Goal: Transaction & Acquisition: Purchase product/service

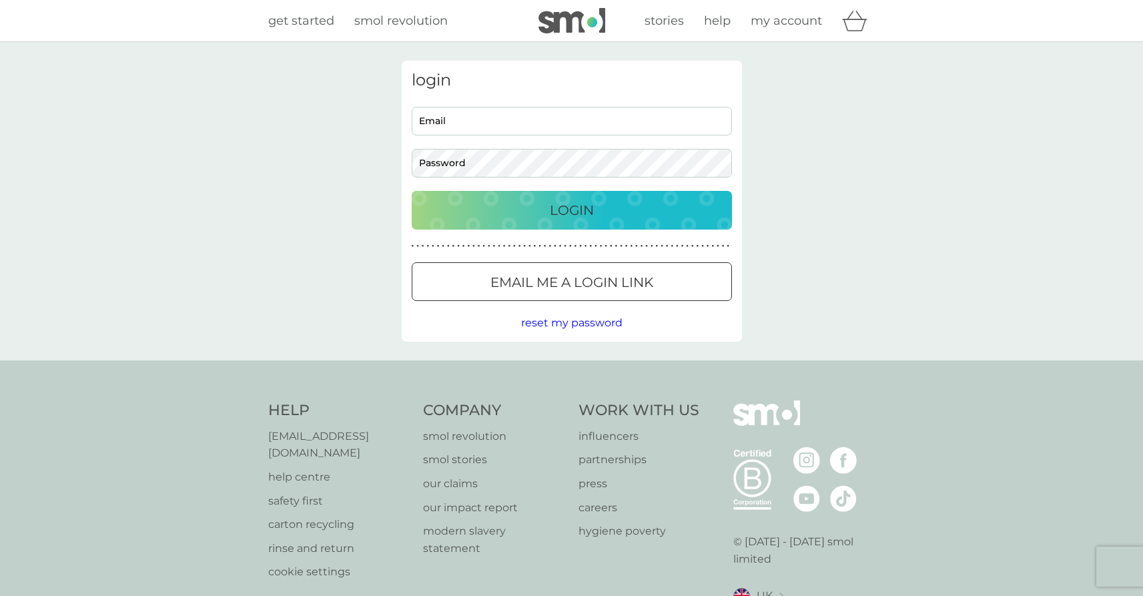
type input "[EMAIL_ADDRESS][DOMAIN_NAME]"
click at [572, 215] on p "Login" at bounding box center [572, 209] width 44 height 21
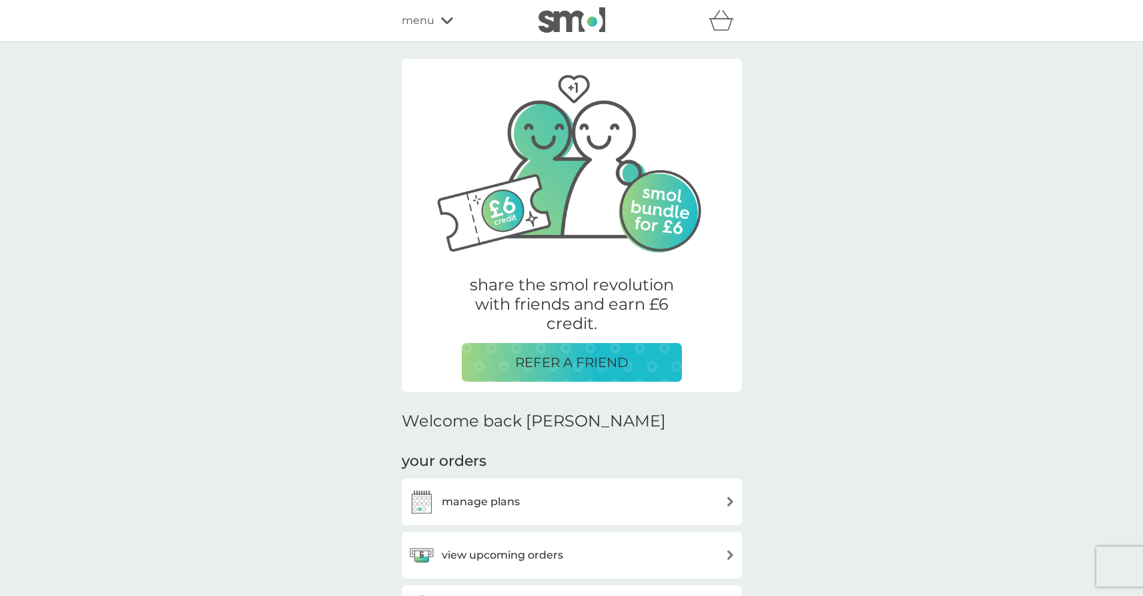
click at [523, 500] on div "manage plans" at bounding box center [571, 501] width 327 height 27
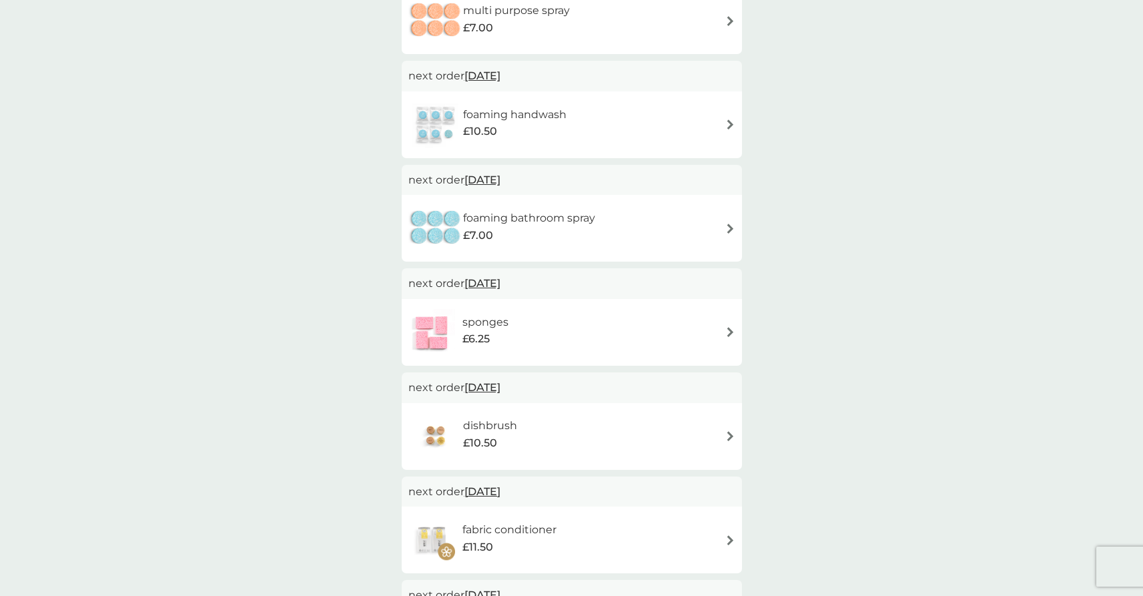
scroll to position [368, 0]
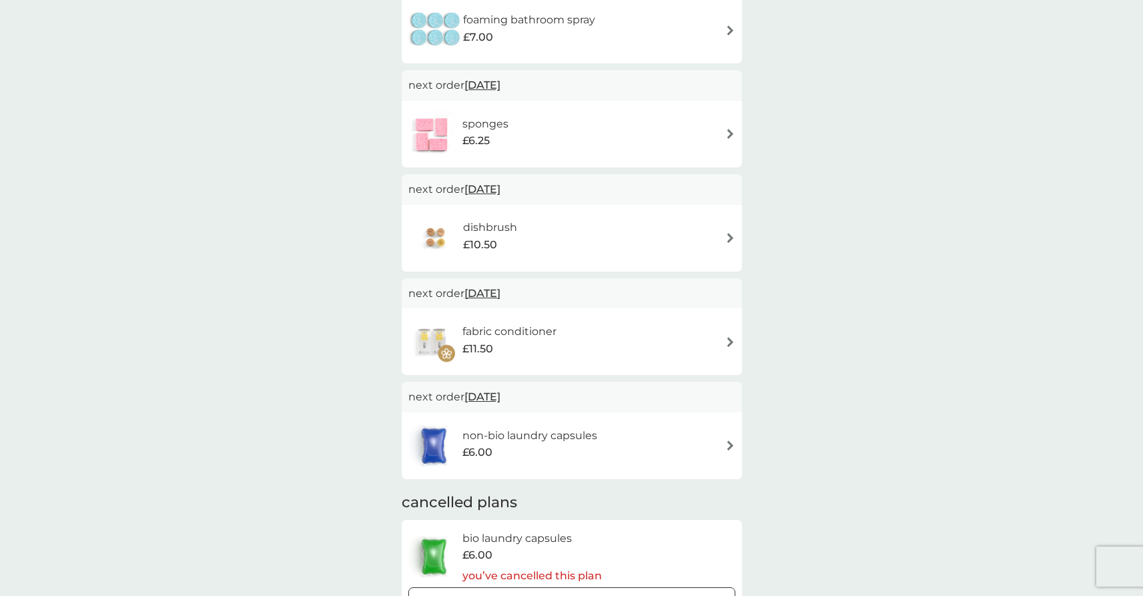
click at [684, 432] on div "non-bio laundry capsules £6.00" at bounding box center [571, 445] width 327 height 47
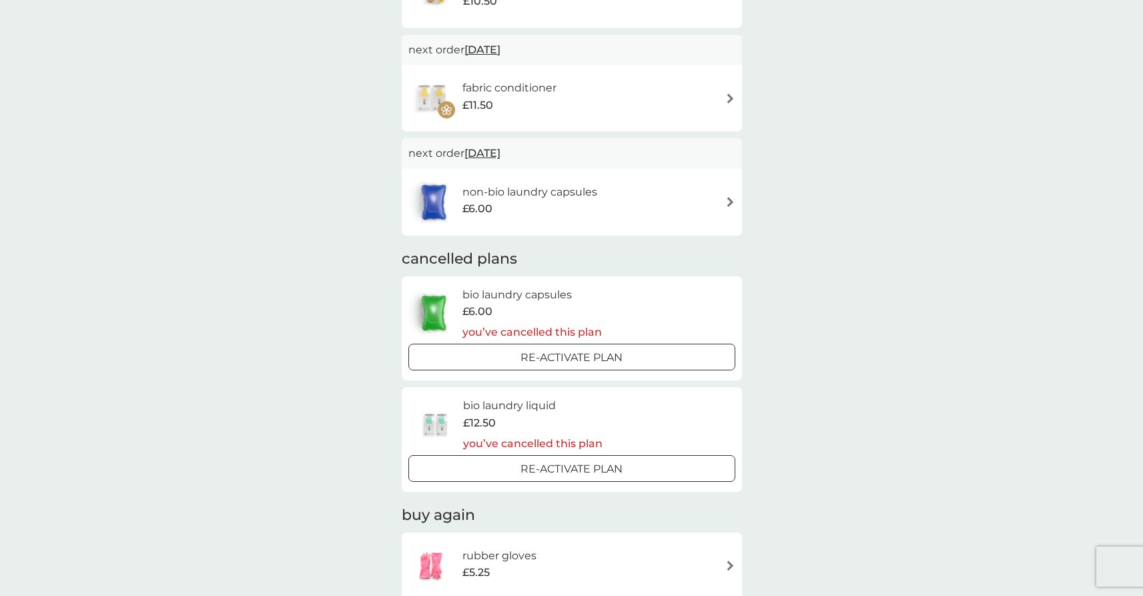
scroll to position [486, 0]
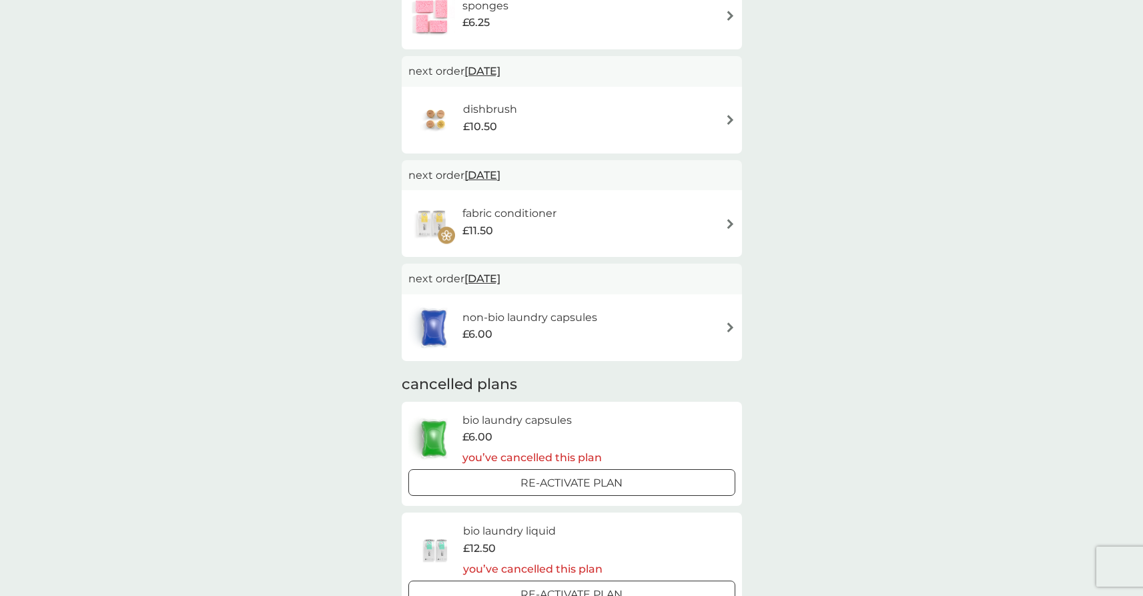
click at [648, 336] on div "non-bio laundry capsules £6.00" at bounding box center [571, 327] width 327 height 47
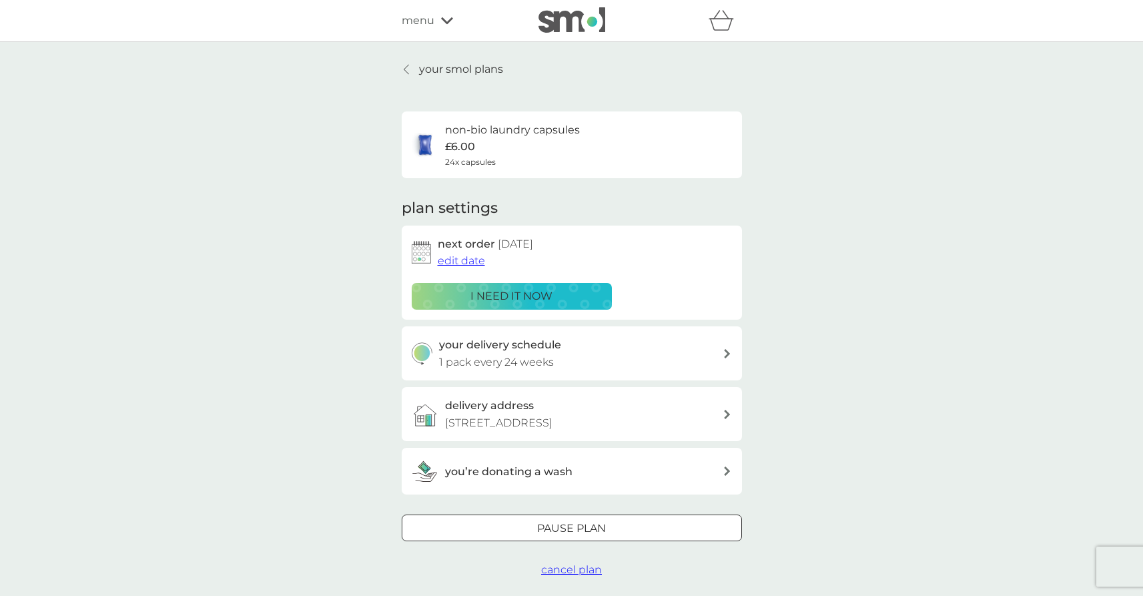
click at [546, 300] on p "i need it now" at bounding box center [511, 295] width 82 height 17
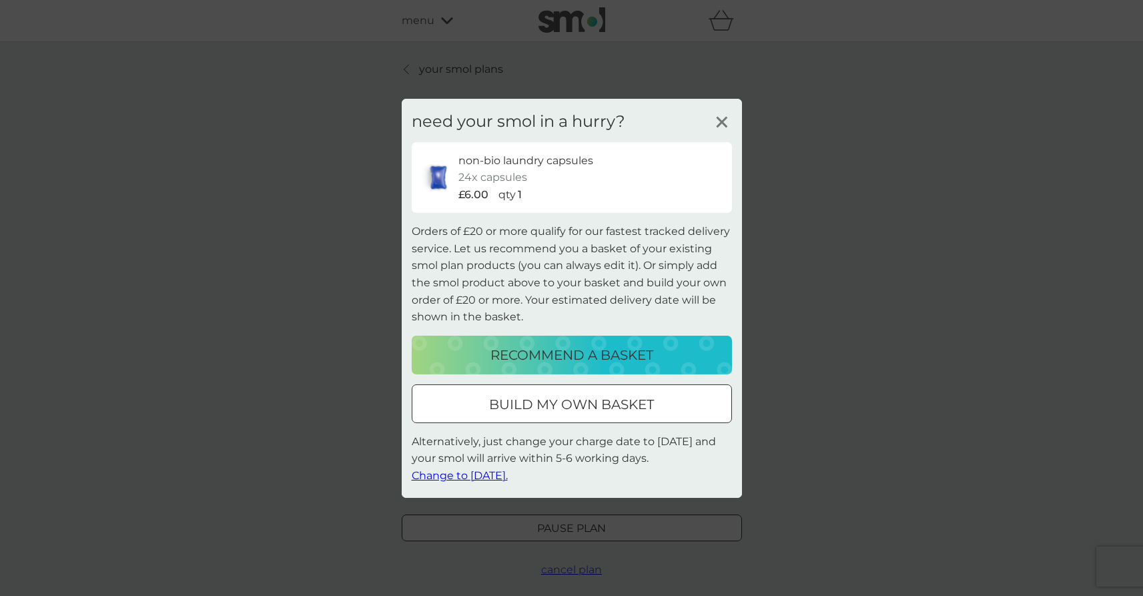
click at [598, 414] on p "build my own basket" at bounding box center [571, 404] width 165 height 21
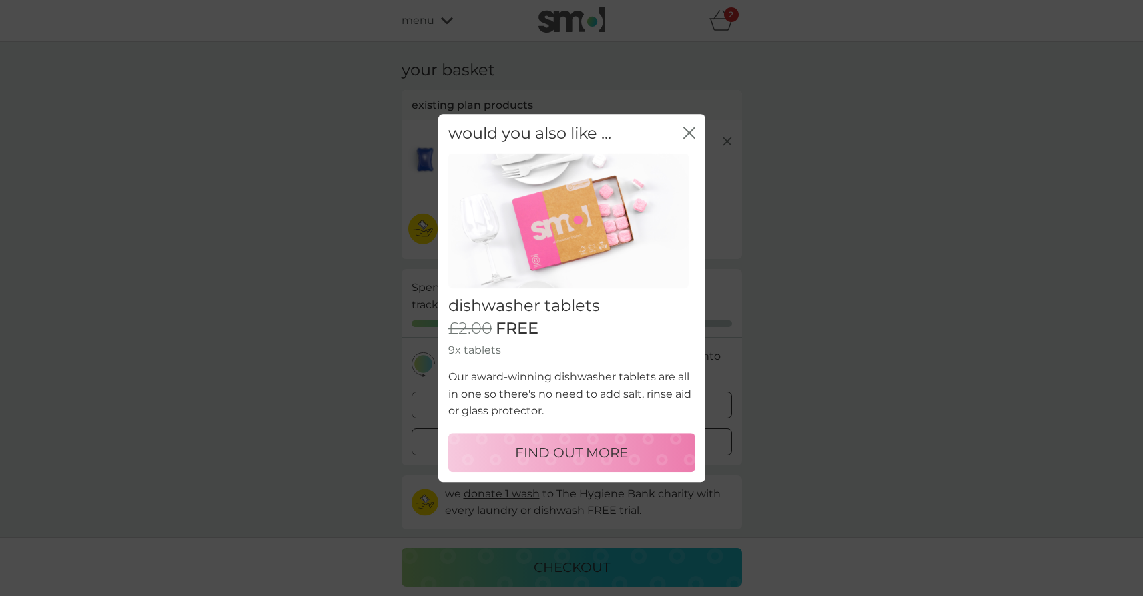
click at [686, 131] on icon "close" at bounding box center [686, 132] width 5 height 11
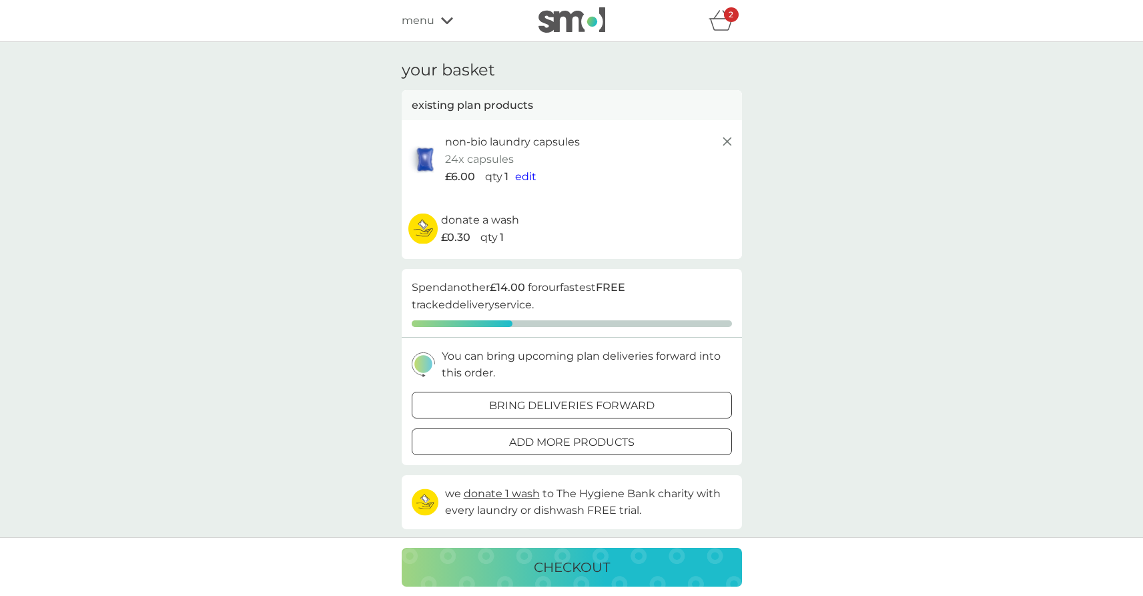
scroll to position [123, 0]
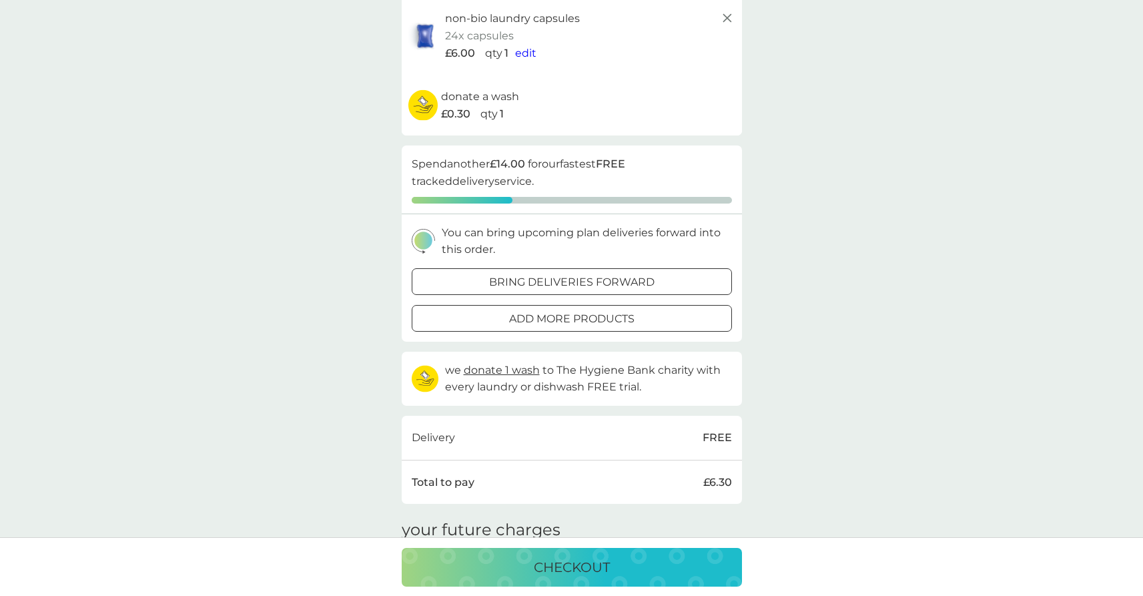
click at [578, 321] on div at bounding box center [572, 318] width 48 height 14
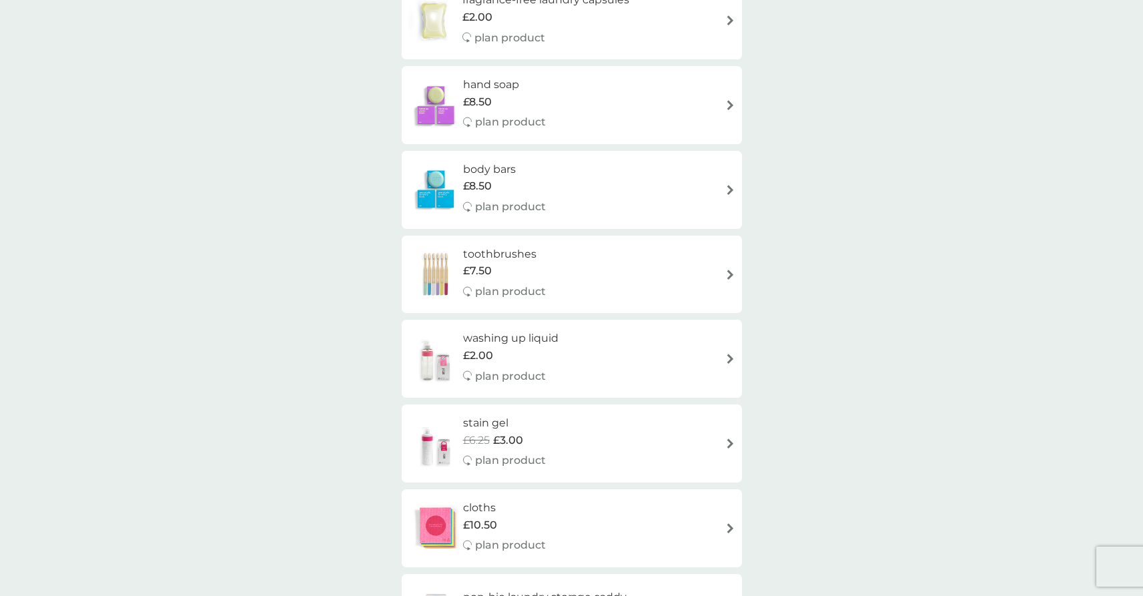
scroll to position [759, 0]
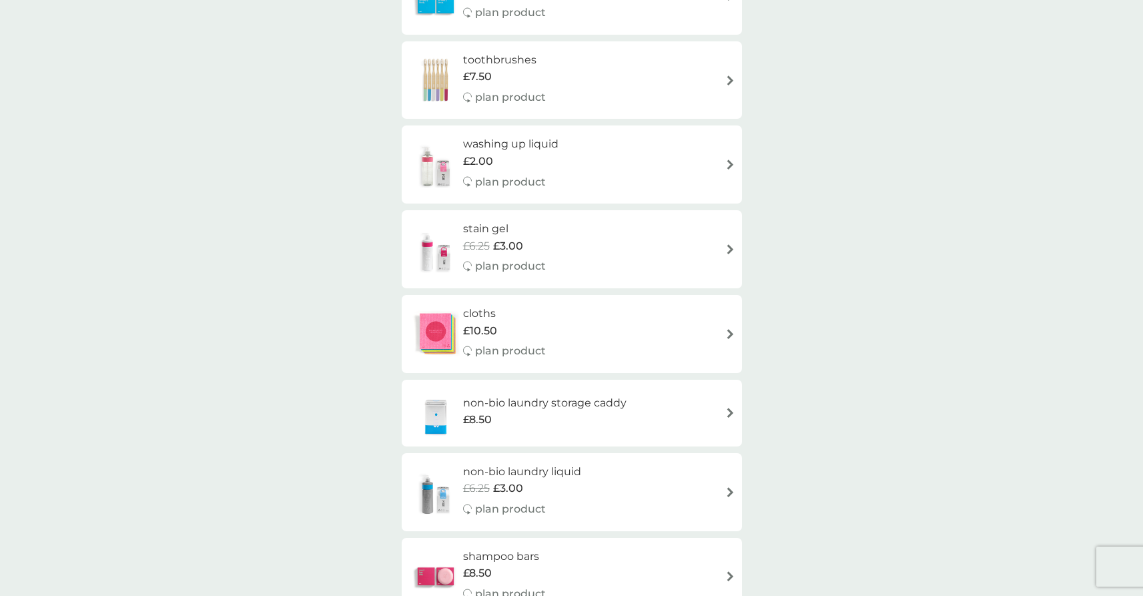
click at [588, 175] on div "washing up liquid £2.00 plan product" at bounding box center [571, 164] width 327 height 58
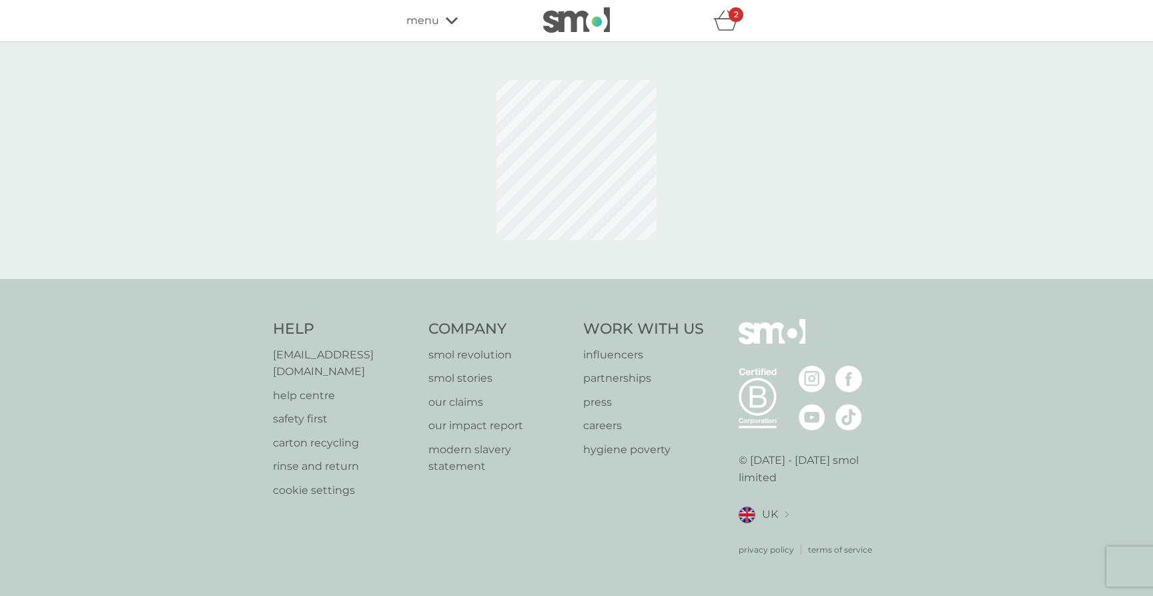
select select "112"
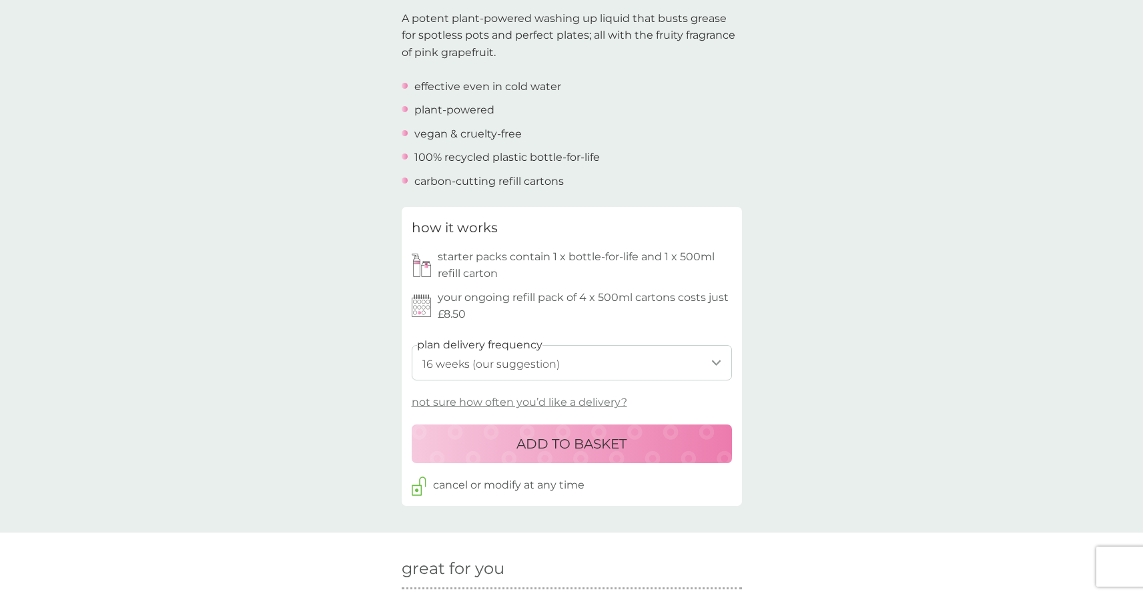
scroll to position [412, 0]
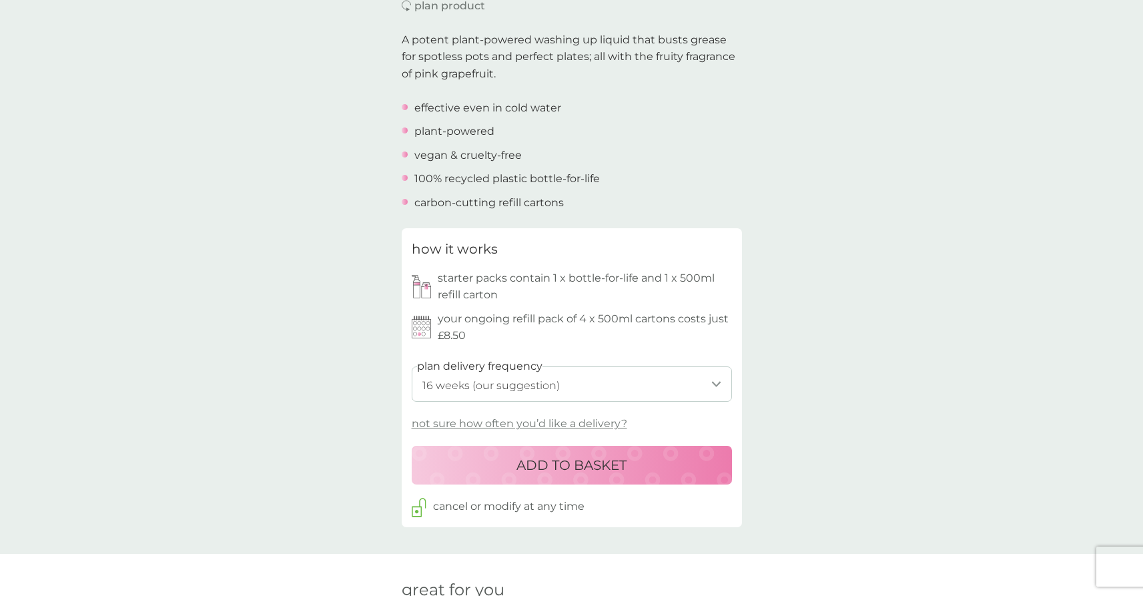
click at [592, 454] on p "ADD TO BASKET" at bounding box center [571, 464] width 110 height 21
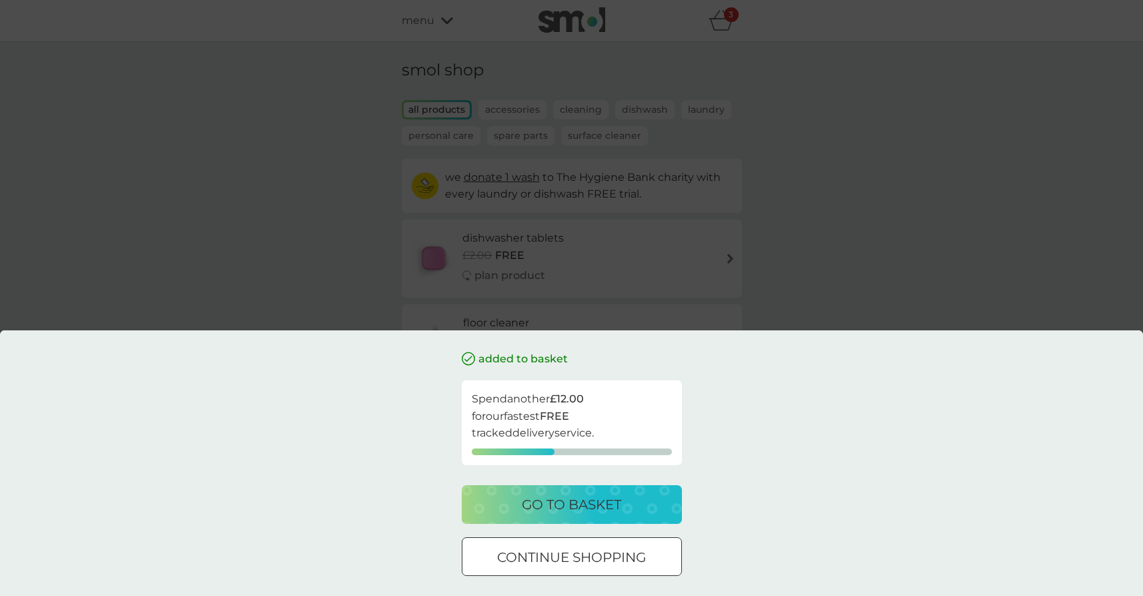
click at [850, 223] on div "added to basket Spend another £12.00 for our fastest FREE tracked delivery serv…" at bounding box center [571, 298] width 1143 height 596
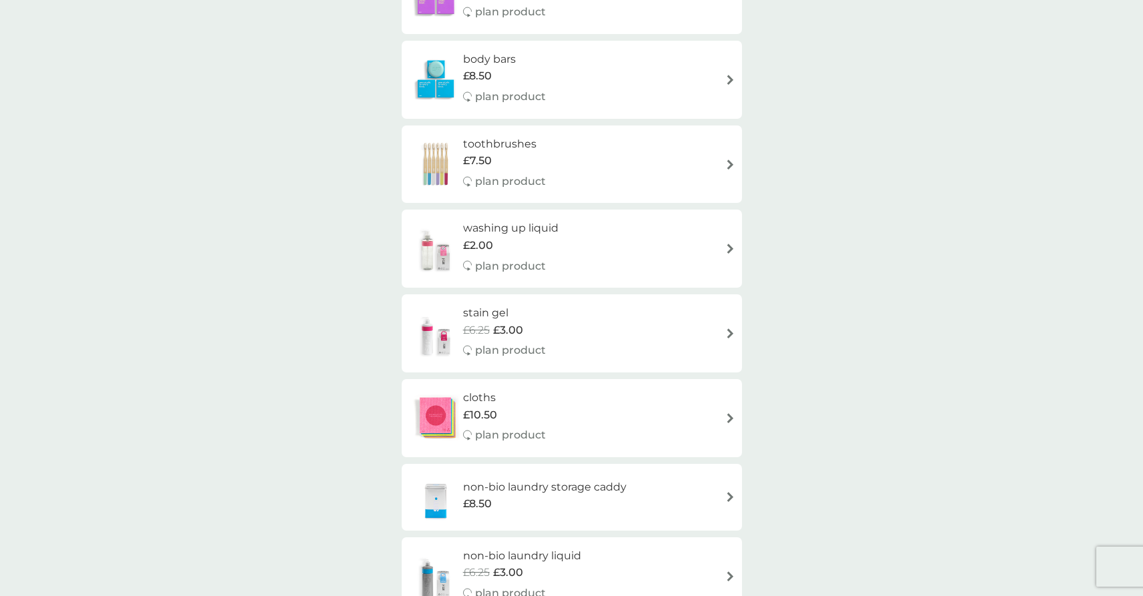
scroll to position [679, 0]
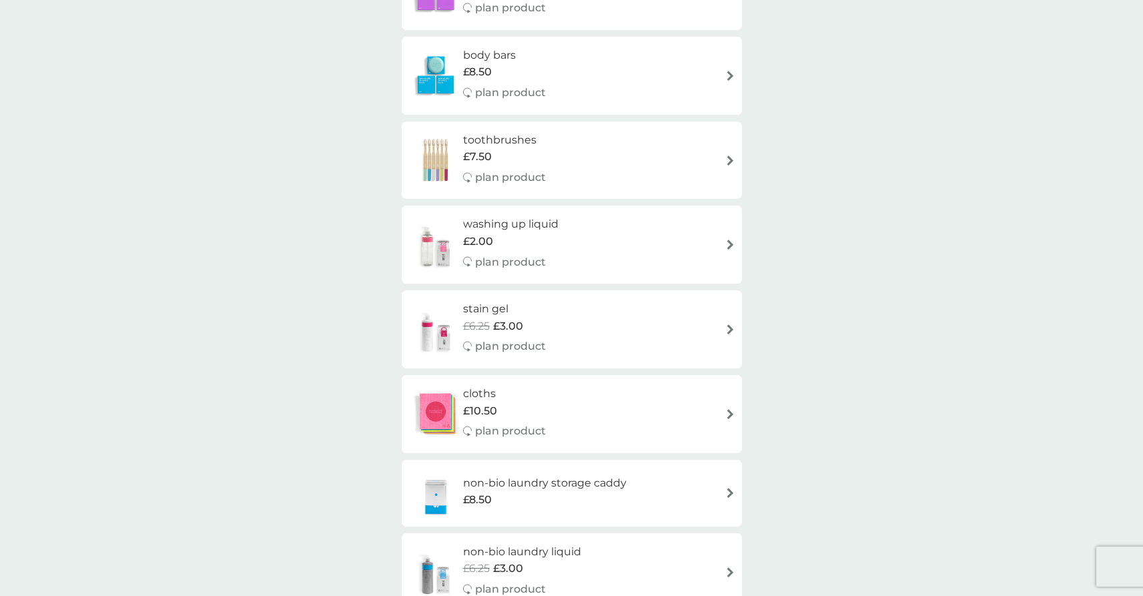
click at [653, 333] on div "stain gel £6.25 £3.00 plan product" at bounding box center [571, 329] width 327 height 58
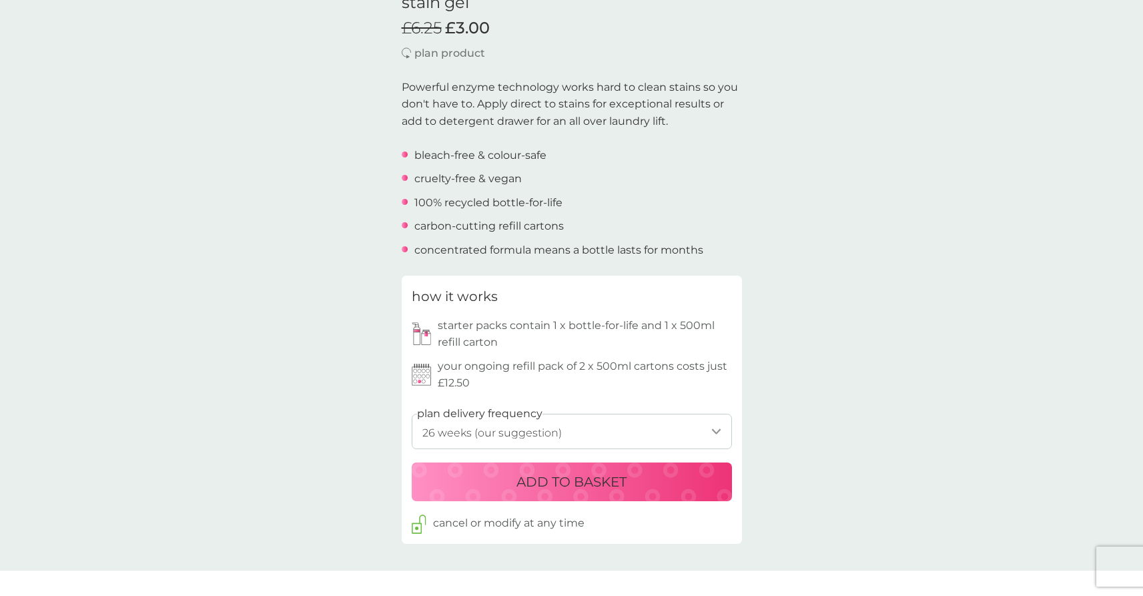
scroll to position [530, 0]
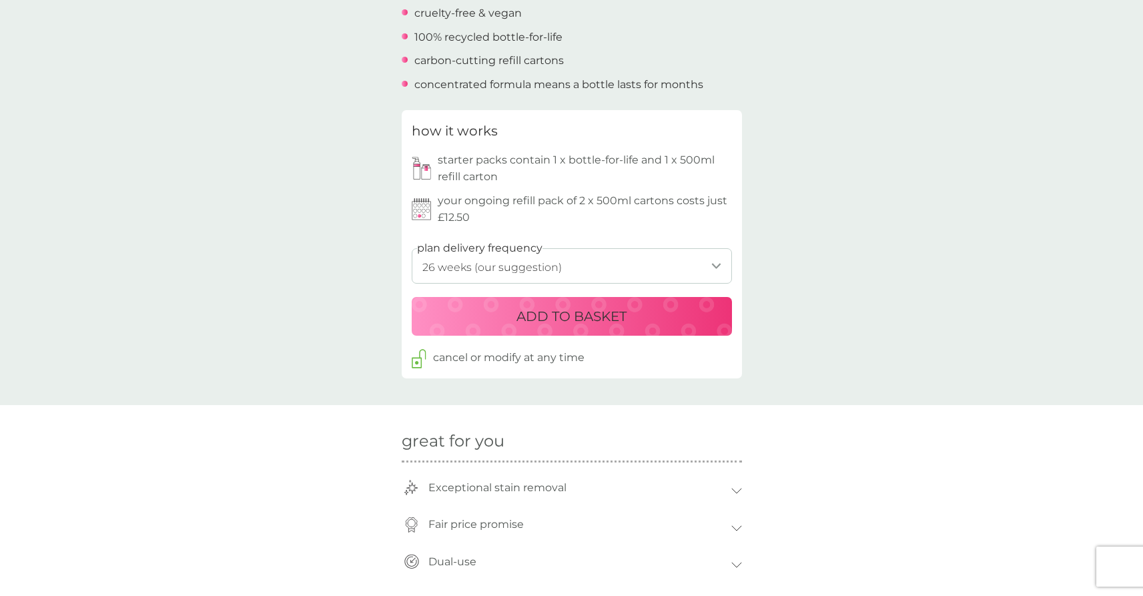
click at [600, 277] on select "1 week 2 weeks 3 weeks 4 weeks 5 weeks 6 weeks 7 weeks 8 weeks 9 weeks 10 weeks…" at bounding box center [572, 265] width 320 height 35
select select "245"
click at [412, 248] on select "1 week 2 weeks 3 weeks 4 weeks 5 weeks 6 weeks 7 weeks 8 weeks 9 weeks 10 weeks…" at bounding box center [572, 265] width 320 height 35
click at [586, 322] on p "ADD TO BASKET" at bounding box center [571, 315] width 110 height 21
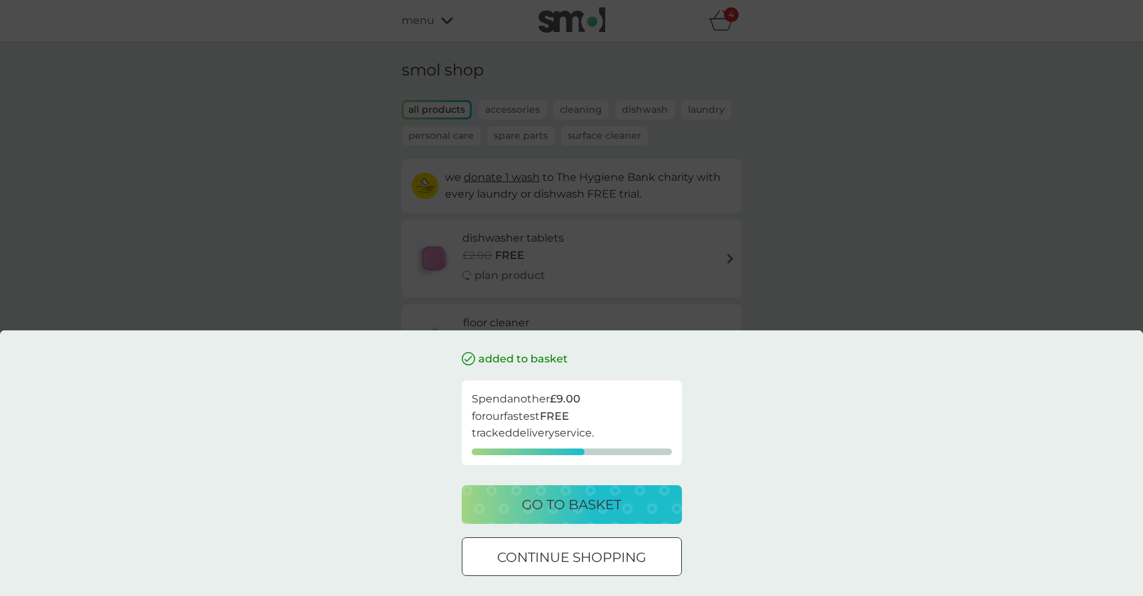
click at [589, 495] on p "go to basket" at bounding box center [571, 504] width 99 height 21
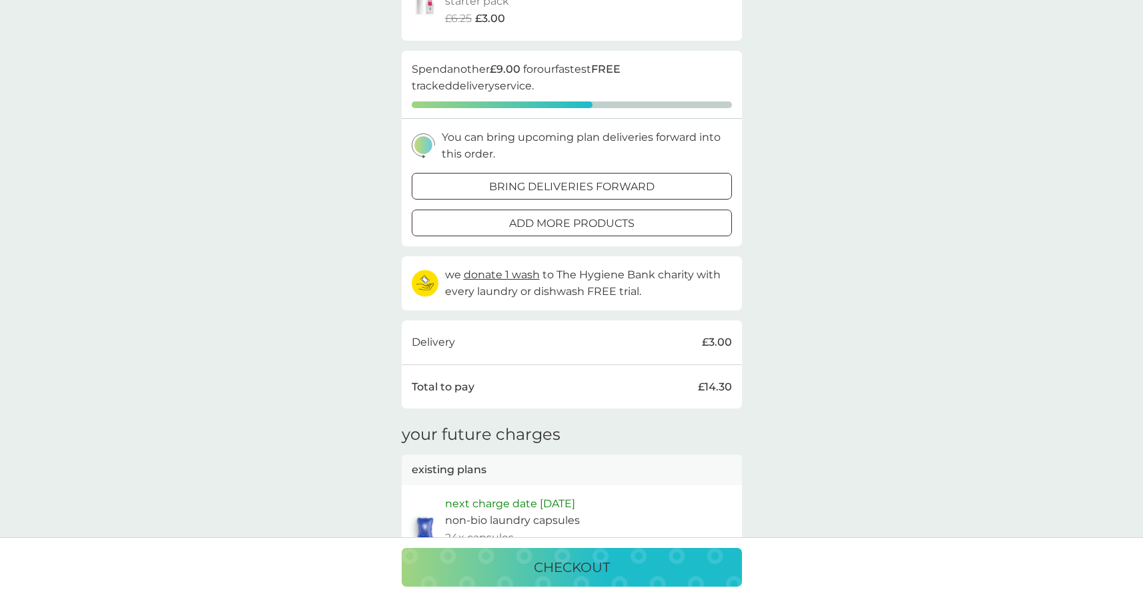
scroll to position [293, 0]
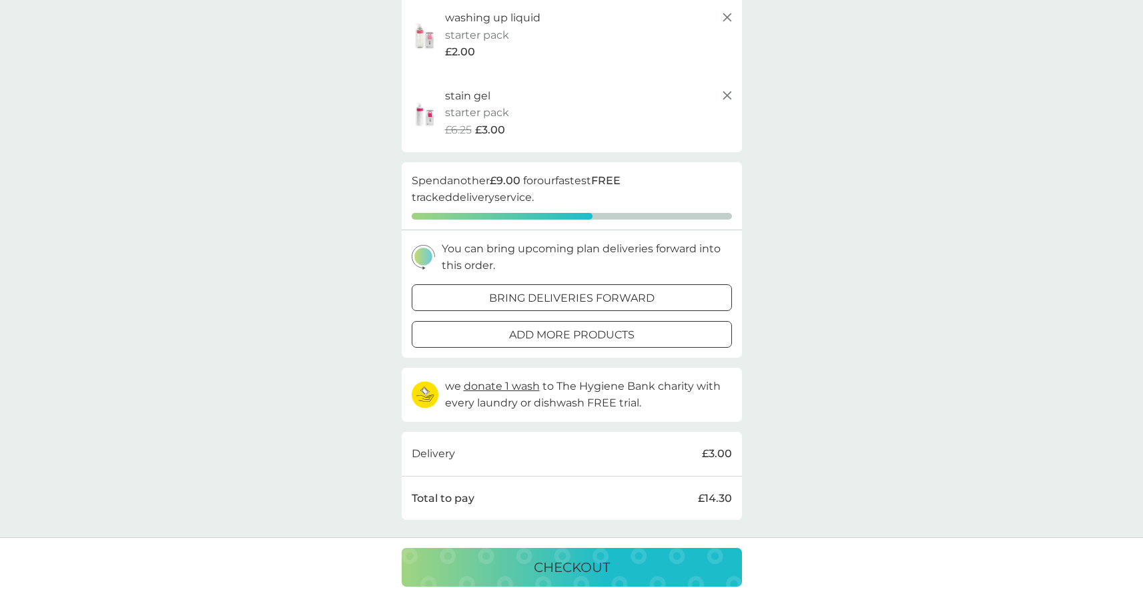
click at [728, 95] on icon at bounding box center [727, 95] width 16 height 16
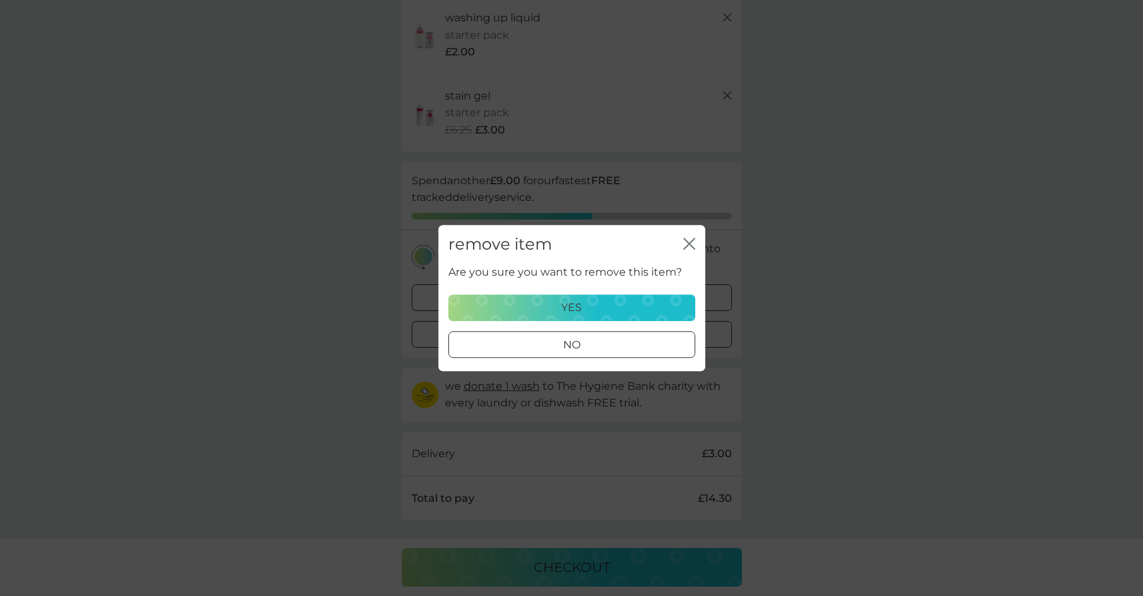
click at [612, 309] on div "yes" at bounding box center [571, 307] width 229 height 17
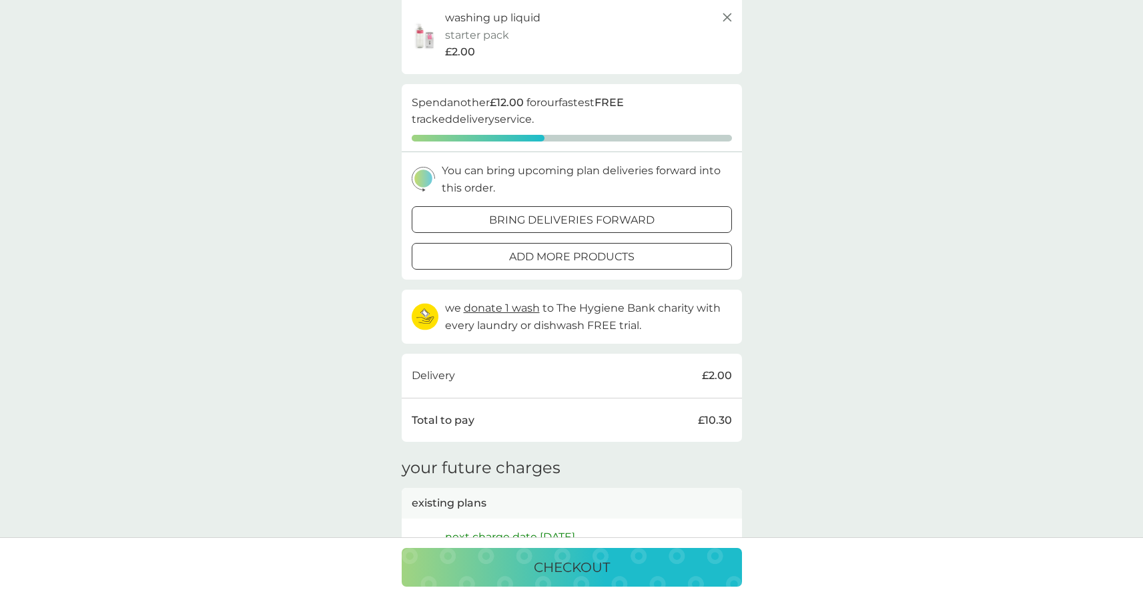
scroll to position [23, 0]
